Goal: Use online tool/utility

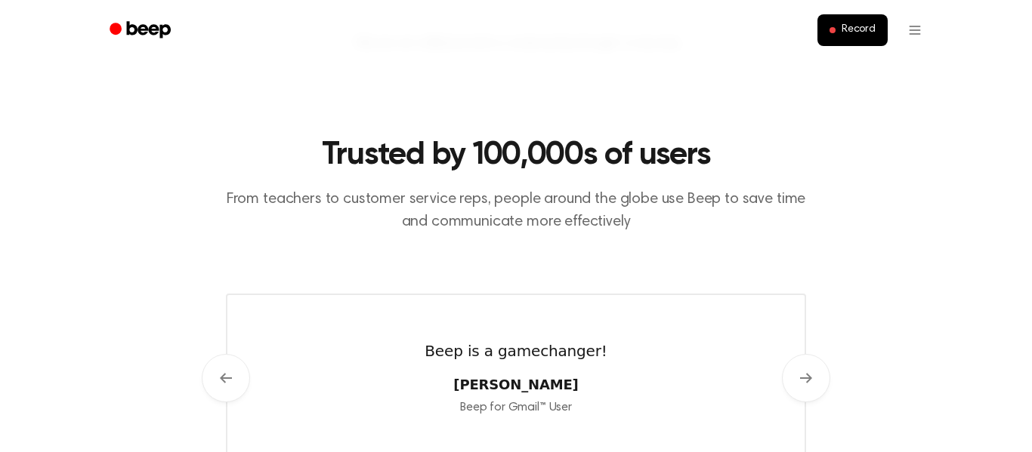
scroll to position [625, 0]
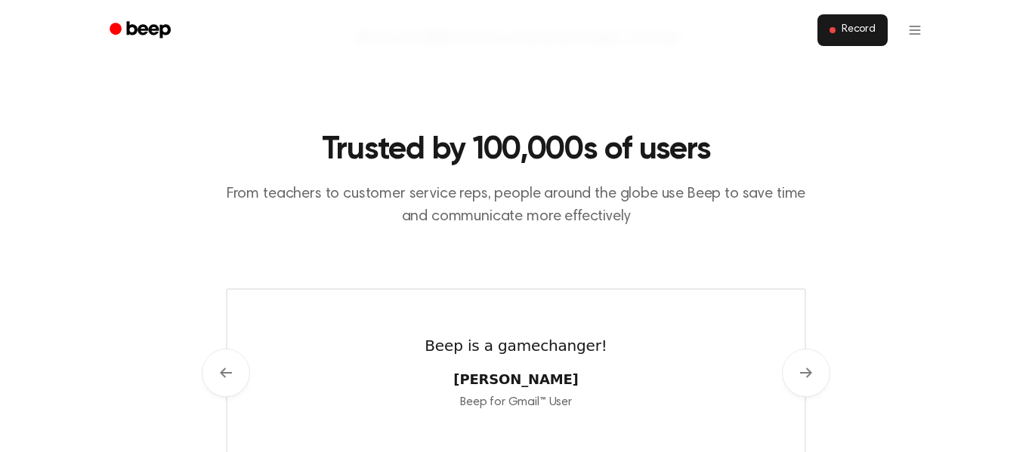
click at [879, 23] on button "Record" at bounding box center [852, 30] width 70 height 32
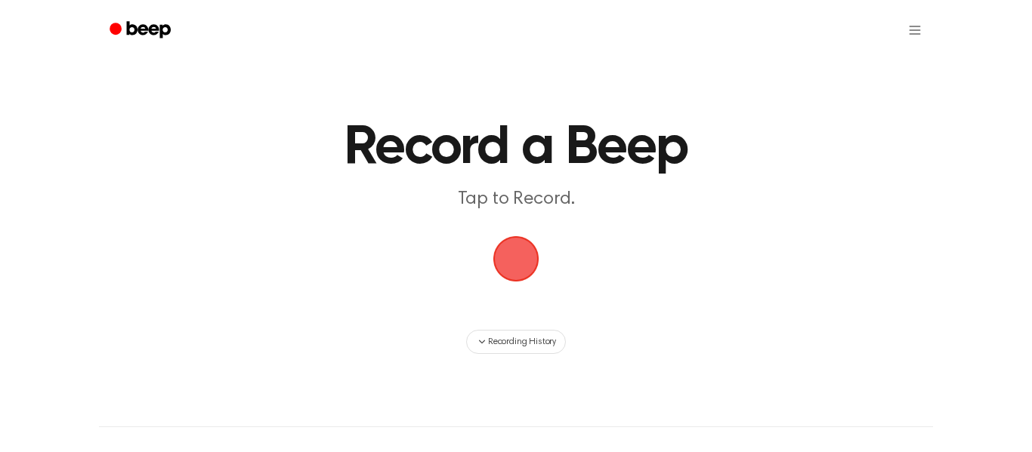
click at [517, 237] on span "button" at bounding box center [516, 259] width 49 height 49
click at [515, 248] on span "button" at bounding box center [516, 259] width 54 height 54
click at [295, 59] on div at bounding box center [516, 30] width 834 height 60
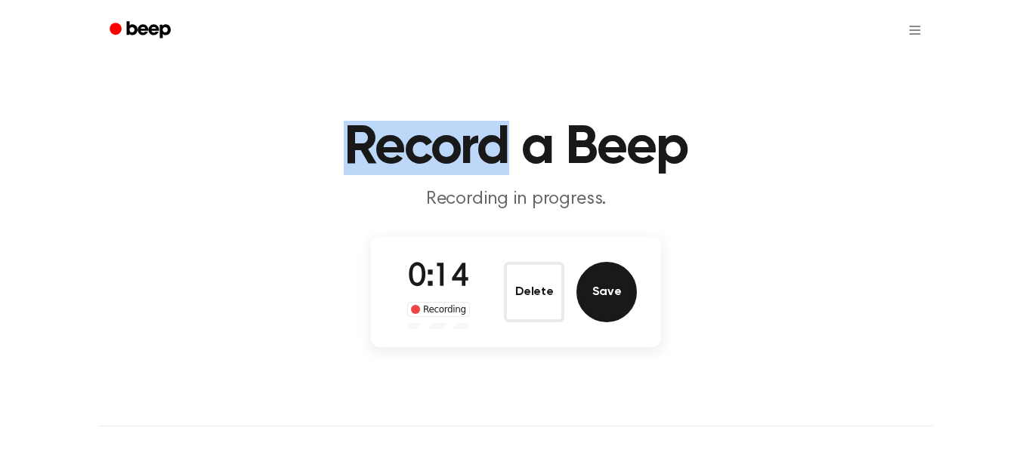
click at [592, 303] on button "Save" at bounding box center [606, 292] width 60 height 60
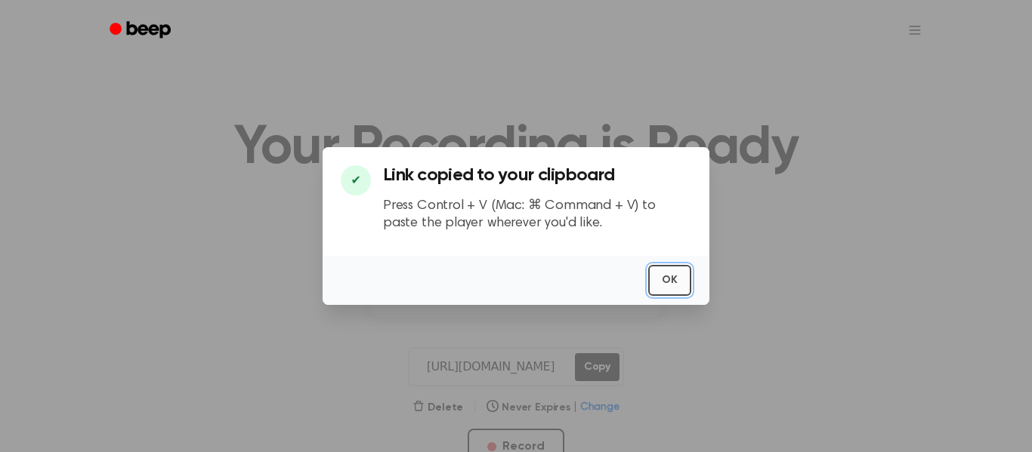
click at [672, 265] on button "OK" at bounding box center [669, 280] width 43 height 31
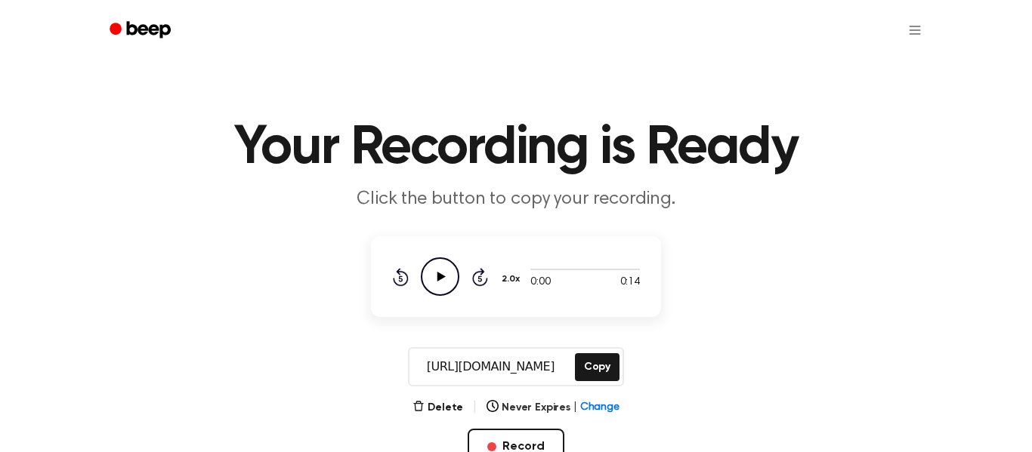
click at [433, 273] on icon "Play Audio" at bounding box center [440, 277] width 39 height 39
drag, startPoint x: 574, startPoint y: 273, endPoint x: 359, endPoint y: 277, distance: 215.3
click at [359, 277] on main "Your Recording is Ready Click the button to copy your recording. 0:14 0:14 2.0x…" at bounding box center [516, 275] width 1032 height 550
click at [570, 269] on div at bounding box center [585, 270] width 110 height 2
drag, startPoint x: 564, startPoint y: 273, endPoint x: 530, endPoint y: 276, distance: 34.1
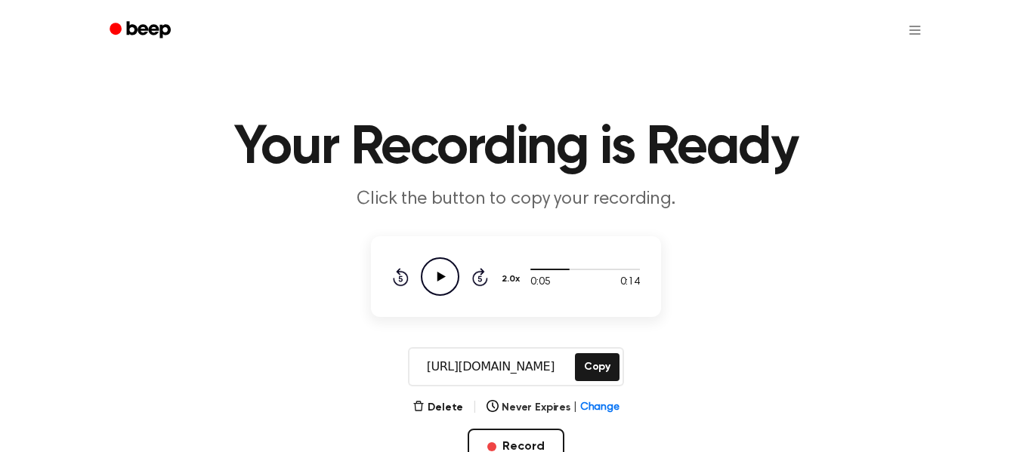
click at [530, 276] on div "0:05 0:14" at bounding box center [585, 277] width 110 height 28
click at [533, 270] on div at bounding box center [549, 270] width 39 height 2
click at [442, 279] on icon "Play Audio" at bounding box center [440, 277] width 39 height 39
click at [434, 274] on icon "Play Audio" at bounding box center [440, 277] width 39 height 39
click at [442, 264] on icon "Pause Audio" at bounding box center [440, 277] width 39 height 39
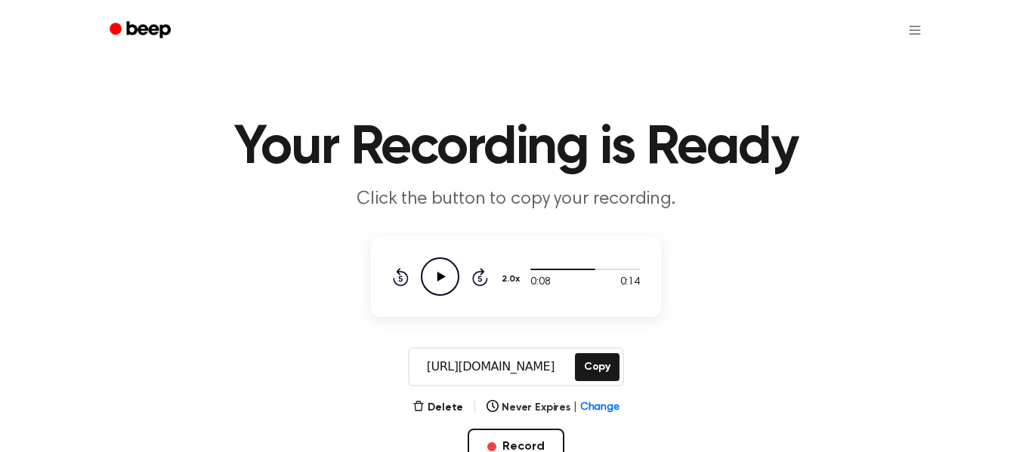
click at [442, 264] on icon "Play Audio" at bounding box center [440, 277] width 39 height 39
click at [440, 267] on icon "Pause Audio" at bounding box center [440, 277] width 39 height 39
click at [440, 267] on icon "Play Audio" at bounding box center [440, 277] width 39 height 39
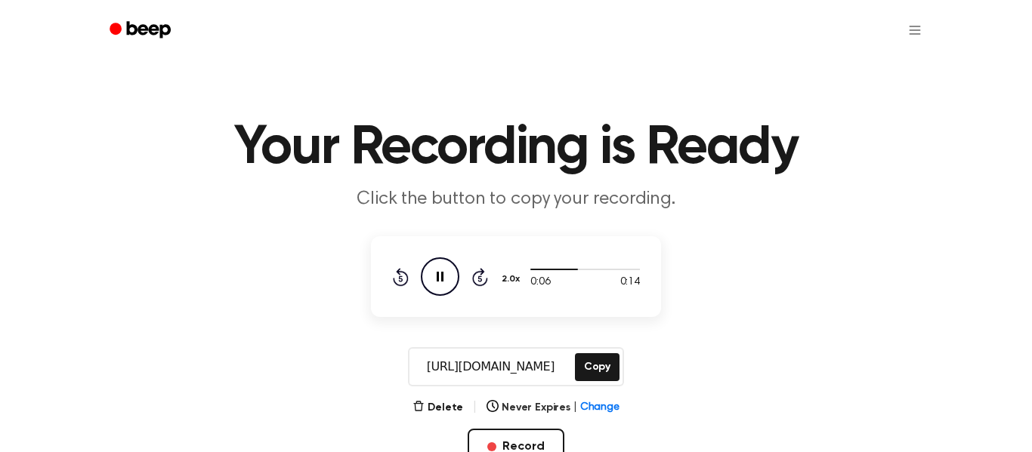
click at [440, 267] on icon "Pause Audio" at bounding box center [440, 277] width 39 height 39
click at [531, 270] on div at bounding box center [585, 269] width 110 height 12
click at [422, 267] on icon "Play Audio" at bounding box center [440, 277] width 39 height 39
click at [422, 267] on icon "Pause Audio" at bounding box center [440, 277] width 39 height 39
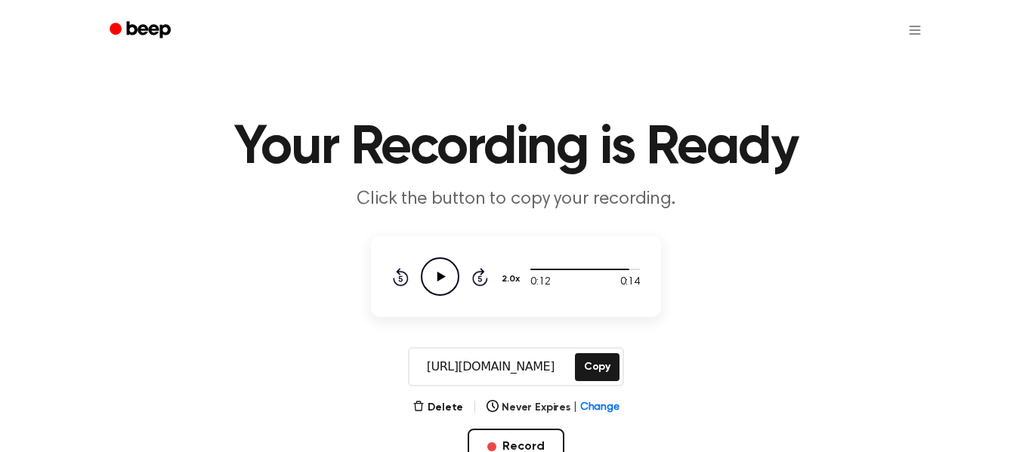
click at [422, 267] on icon "Play Audio" at bounding box center [440, 277] width 39 height 39
click at [422, 267] on icon "Pause Audio" at bounding box center [440, 277] width 39 height 39
click at [431, 271] on icon "Play Audio" at bounding box center [440, 277] width 39 height 39
click at [437, 275] on icon "Play Audio" at bounding box center [440, 277] width 39 height 39
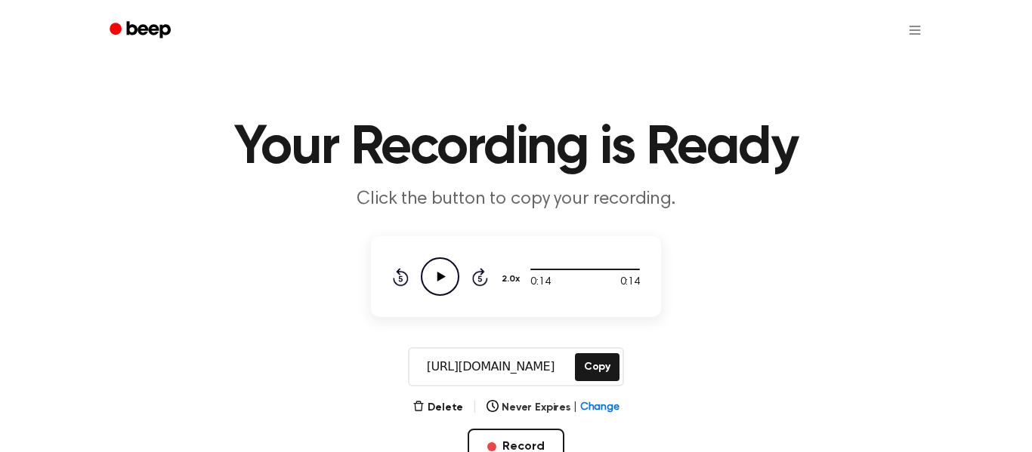
click at [437, 275] on icon "Play Audio" at bounding box center [440, 277] width 39 height 39
click at [518, 276] on button "2.0x" at bounding box center [512, 280] width 25 height 26
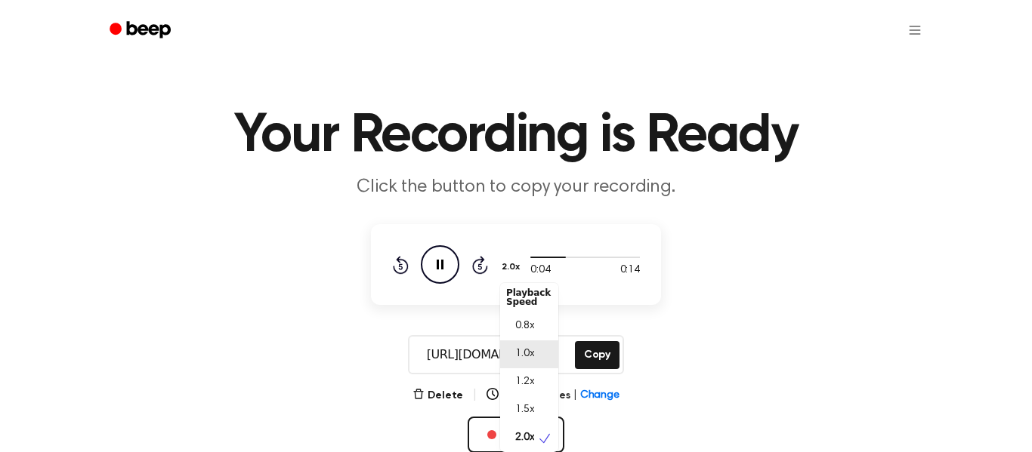
scroll to position [7, 0]
click at [713, 295] on main "Your Recording is Ready Click the button to copy your recording. 0:07 0:14 2.0x…" at bounding box center [516, 263] width 1032 height 550
click at [502, 262] on button "2.0x" at bounding box center [512, 268] width 25 height 26
click at [530, 330] on span "0.8x" at bounding box center [524, 327] width 19 height 16
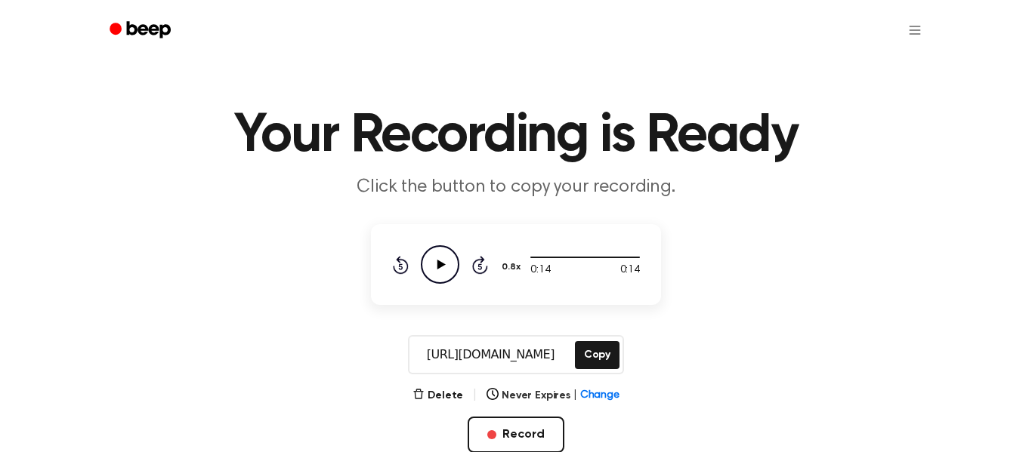
click at [426, 268] on icon "Play Audio" at bounding box center [440, 265] width 39 height 39
click at [514, 264] on button "0.8x" at bounding box center [513, 268] width 26 height 26
click at [521, 435] on span "2.0x" at bounding box center [524, 442] width 19 height 16
click at [444, 277] on icon "Play Audio" at bounding box center [440, 265] width 39 height 39
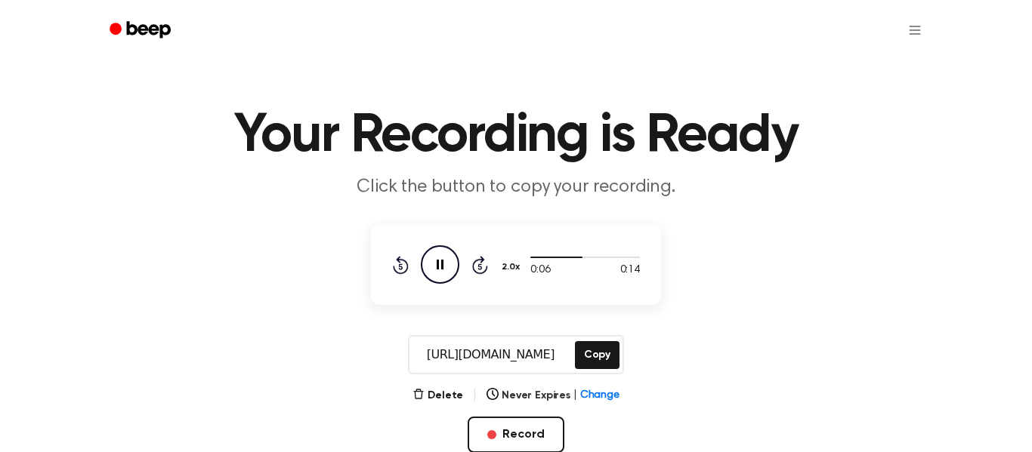
click at [444, 277] on icon "Pause Audio" at bounding box center [440, 265] width 39 height 39
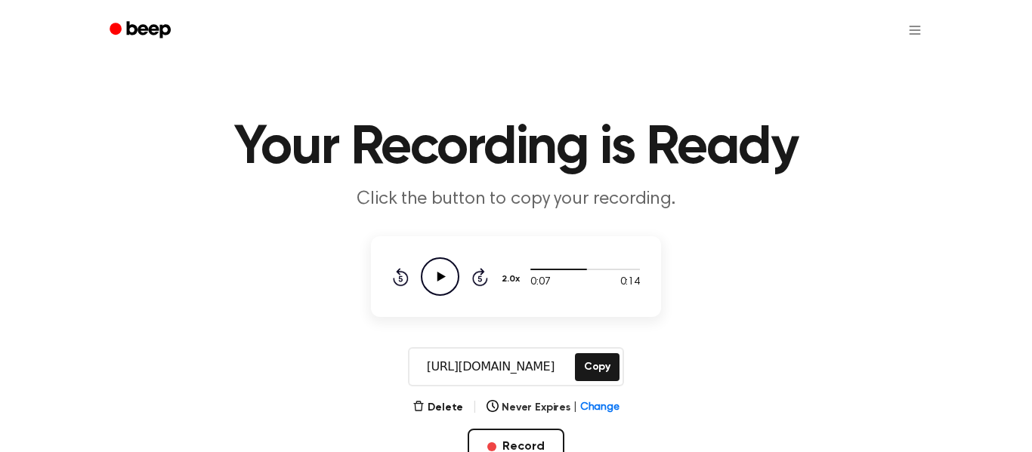
click at [448, 271] on icon "Play Audio" at bounding box center [440, 277] width 39 height 39
click at [444, 276] on icon at bounding box center [441, 277] width 8 height 10
click at [584, 372] on button "Copy" at bounding box center [597, 368] width 45 height 28
